Goal: Task Accomplishment & Management: Use online tool/utility

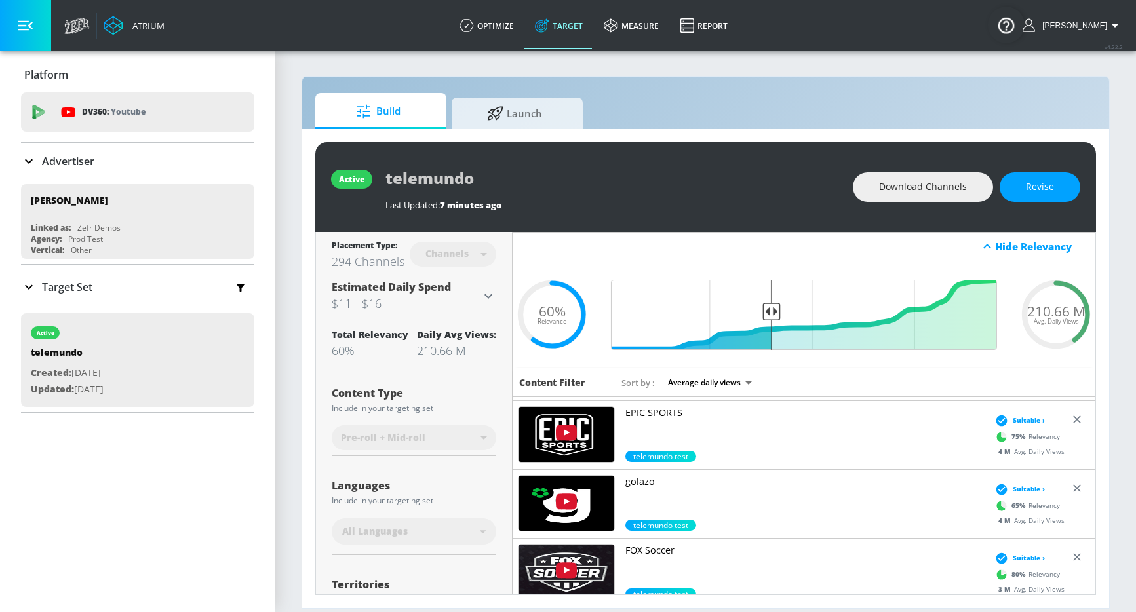
scroll to position [742, 0]
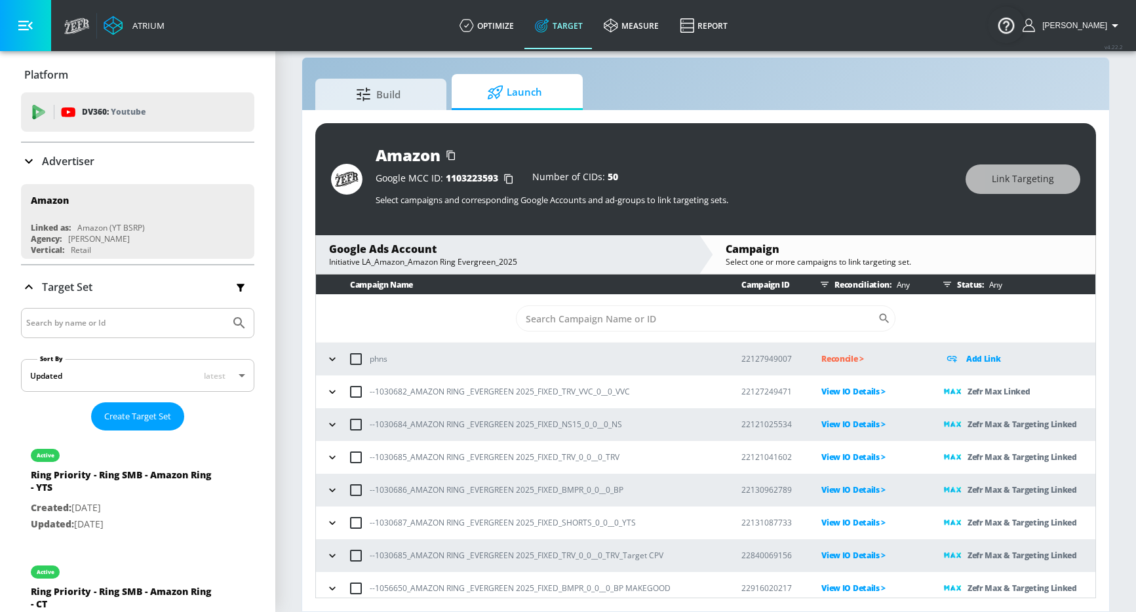
scroll to position [40, 0]
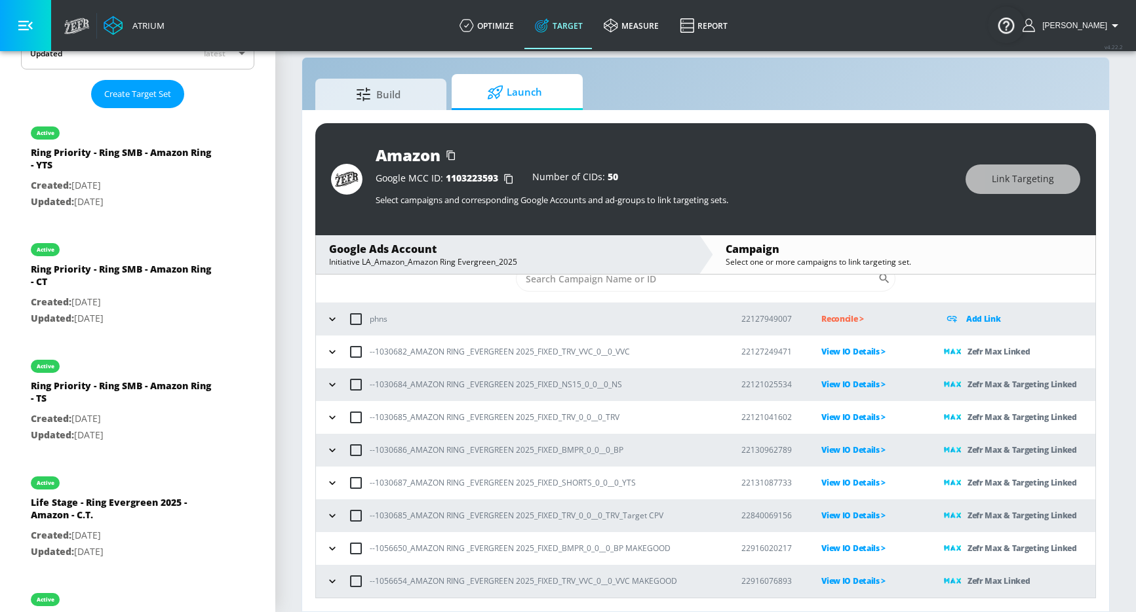
click at [332, 578] on icon "button" at bounding box center [332, 581] width 13 height 13
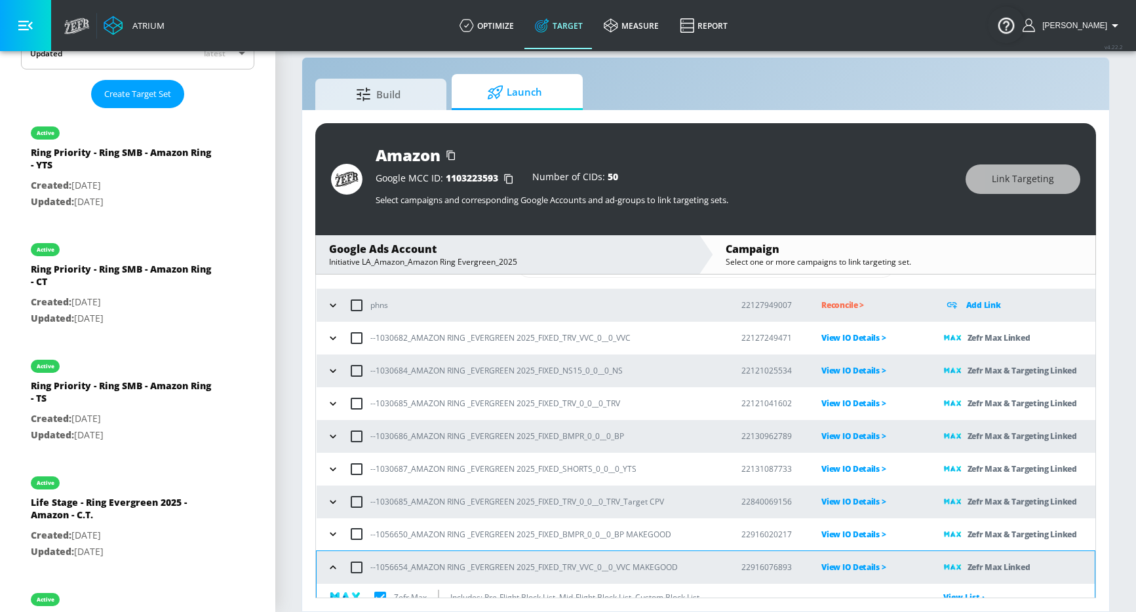
scroll to position [0, 0]
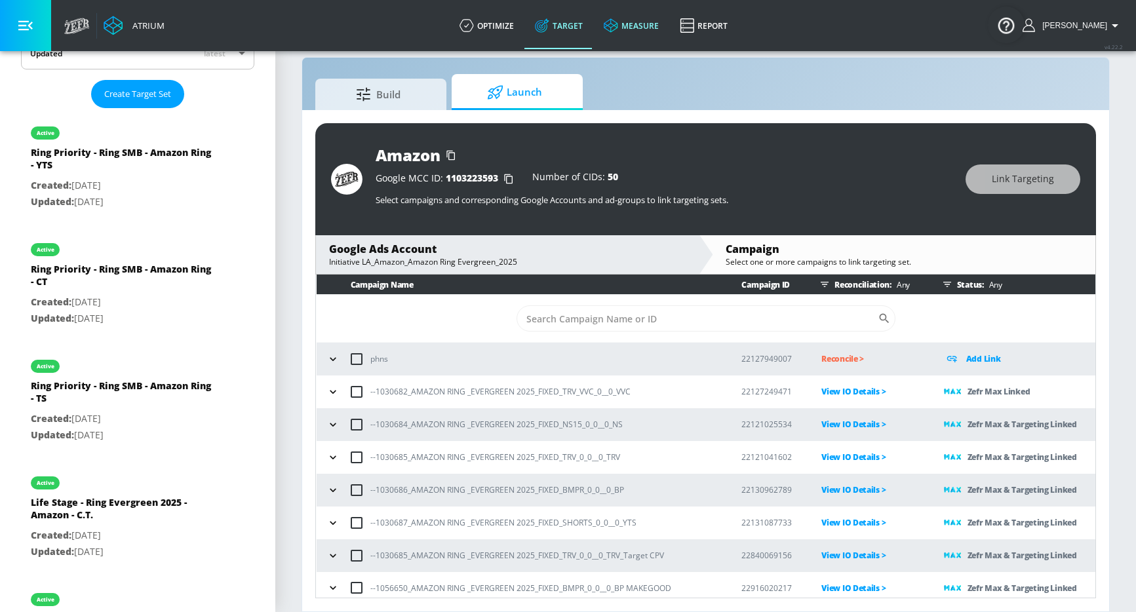
checkbox input "true"
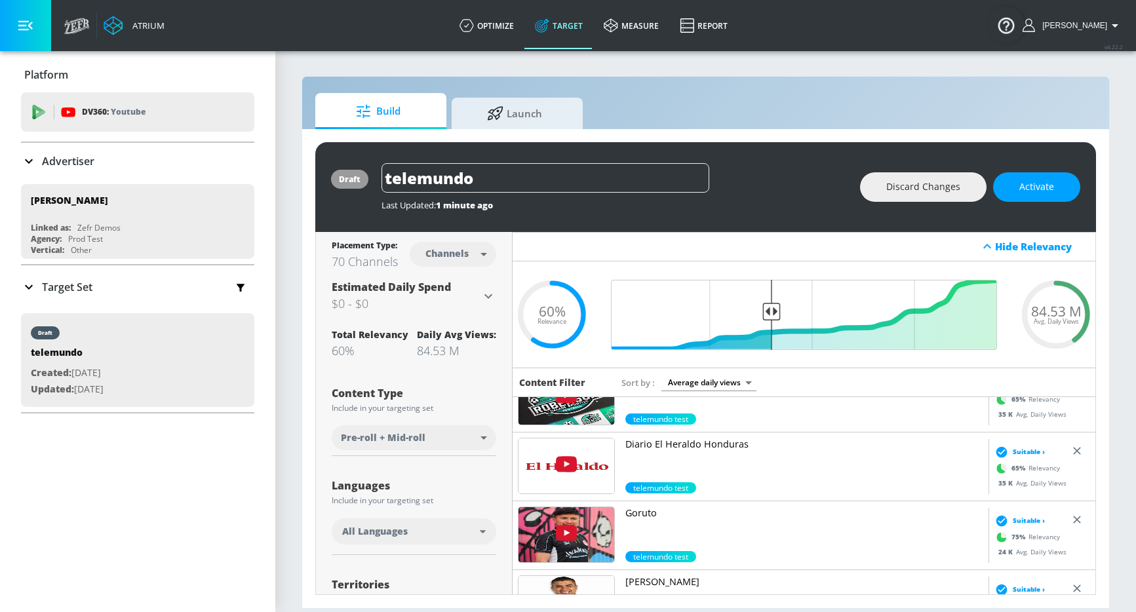
scroll to position [4163, 0]
click at [169, 284] on div "Target Set" at bounding box center [137, 287] width 233 height 28
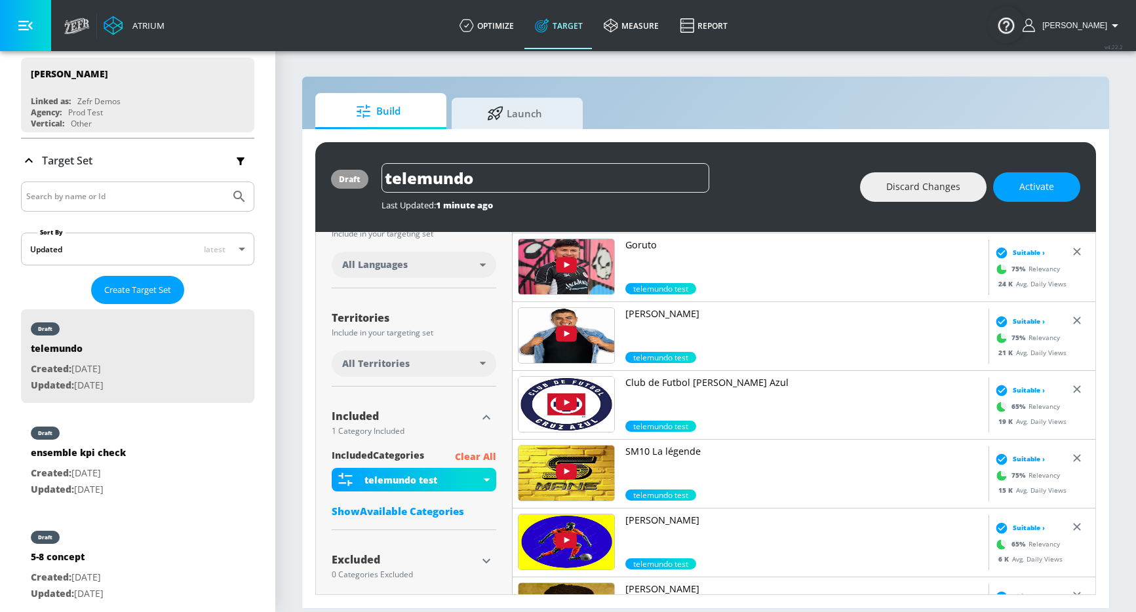
scroll to position [281, 0]
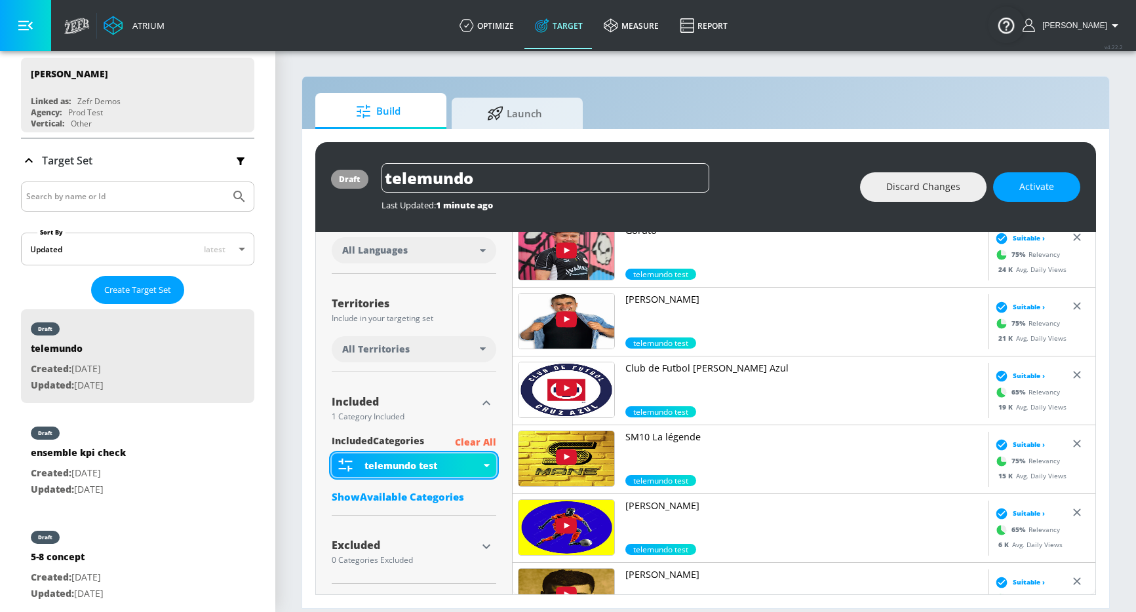
click at [457, 464] on div "telemundo test" at bounding box center [422, 465] width 116 height 12
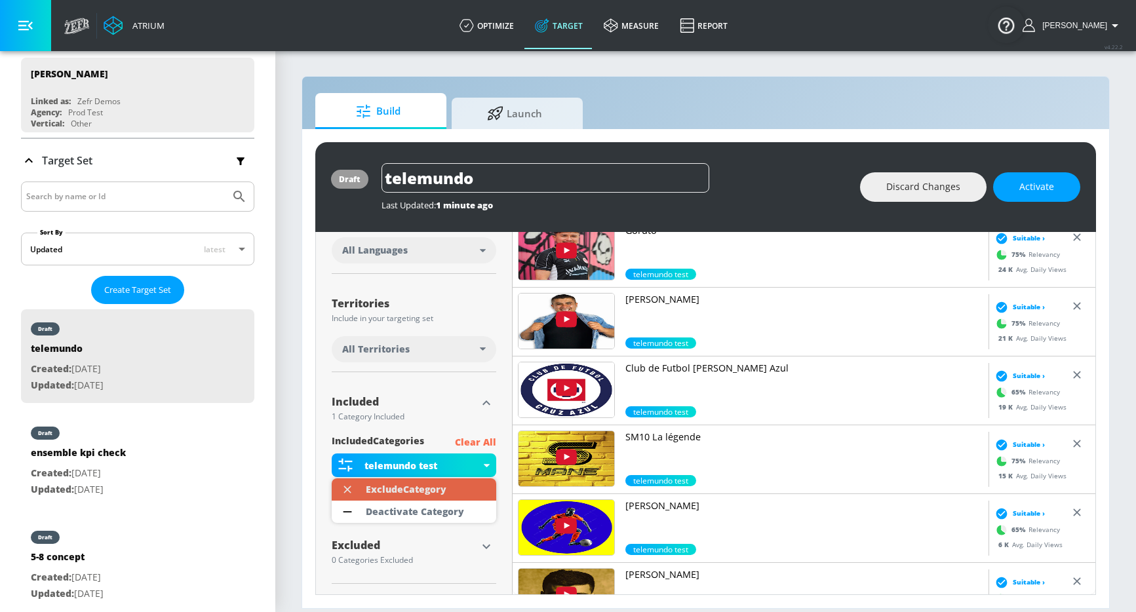
click at [431, 488] on div "Exclude Category" at bounding box center [406, 489] width 81 height 9
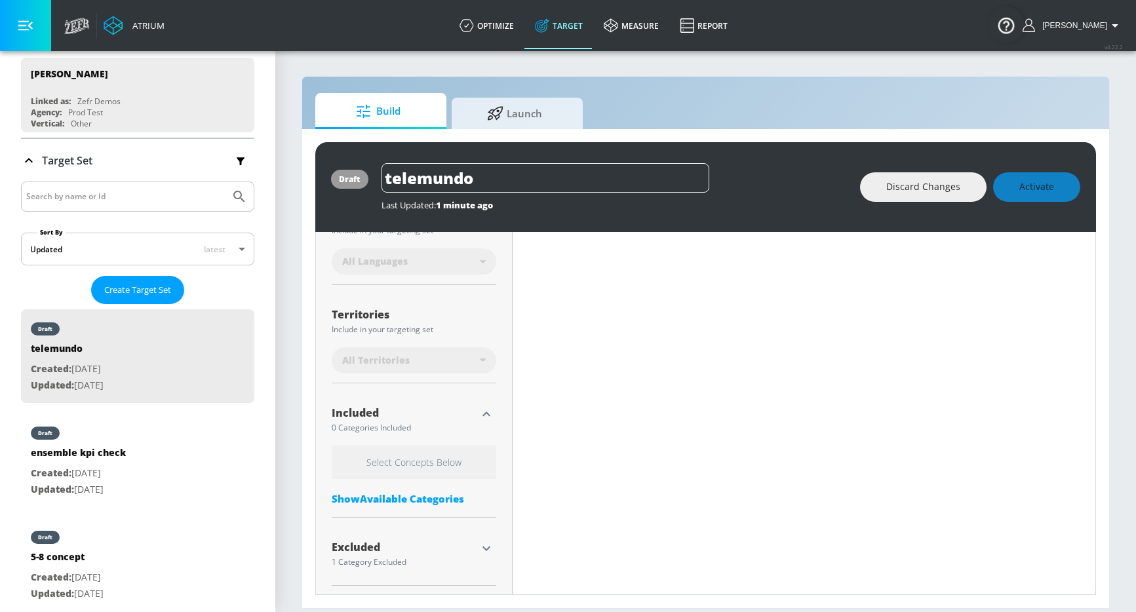
scroll to position [283, 0]
click at [436, 464] on h6 "Select Concepts Below" at bounding box center [414, 460] width 164 height 33
click at [419, 486] on div "Select Concepts Below Show Available Categories" at bounding box center [414, 477] width 164 height 66
click at [419, 490] on div "Show Available Categories" at bounding box center [414, 496] width 164 height 13
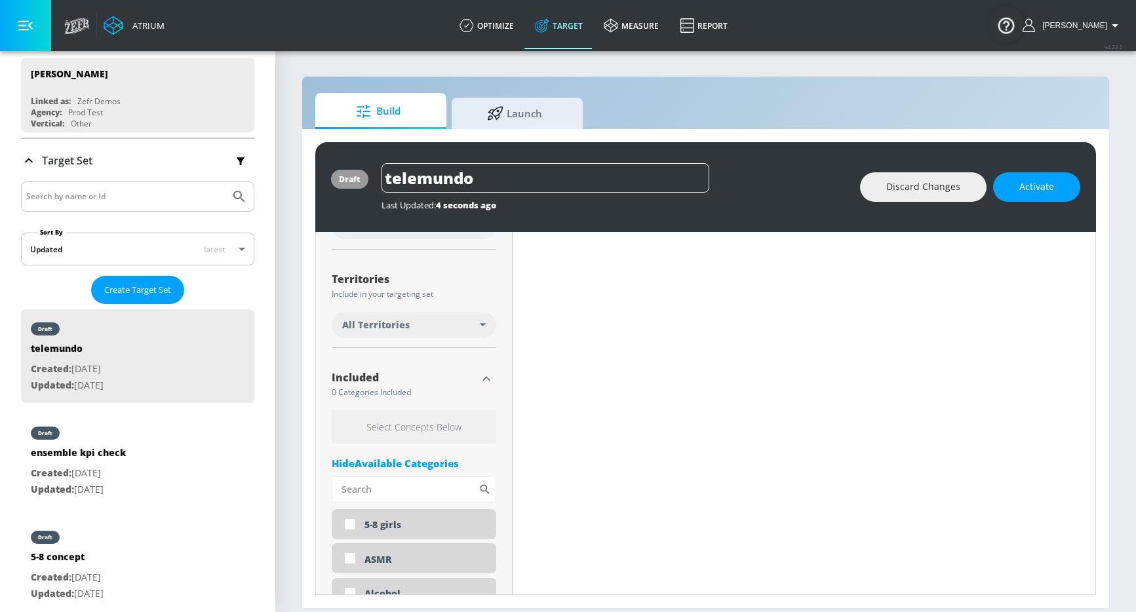
scroll to position [309, 0]
